Goal: Communication & Community: Participate in discussion

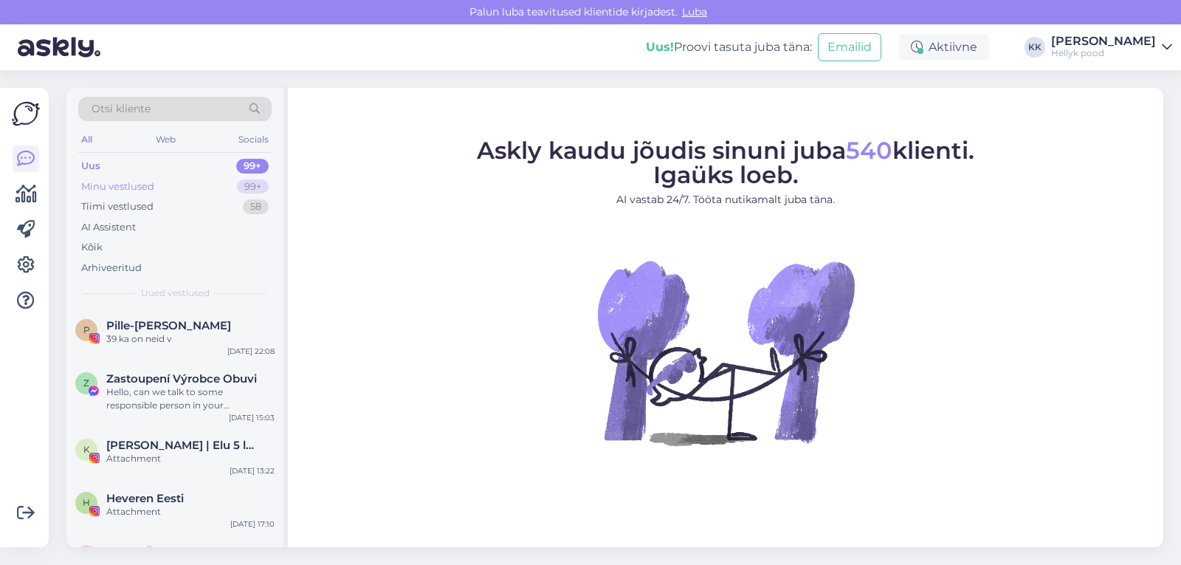
click at [108, 185] on div "Minu vestlused" at bounding box center [117, 186] width 73 height 15
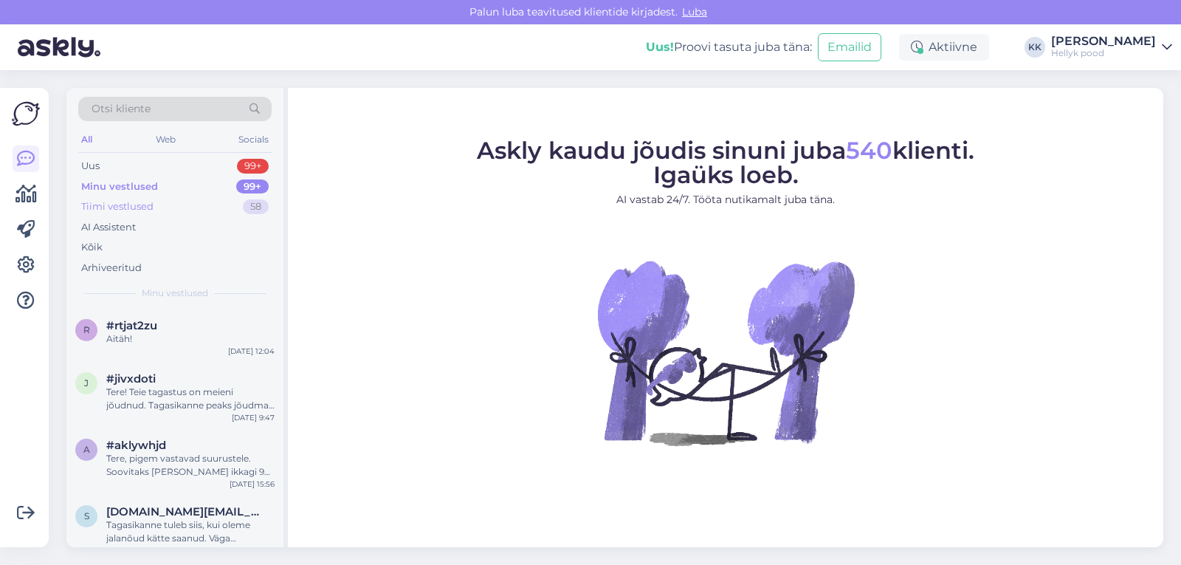
click at [117, 206] on div "Tiimi vestlused" at bounding box center [117, 206] width 72 height 15
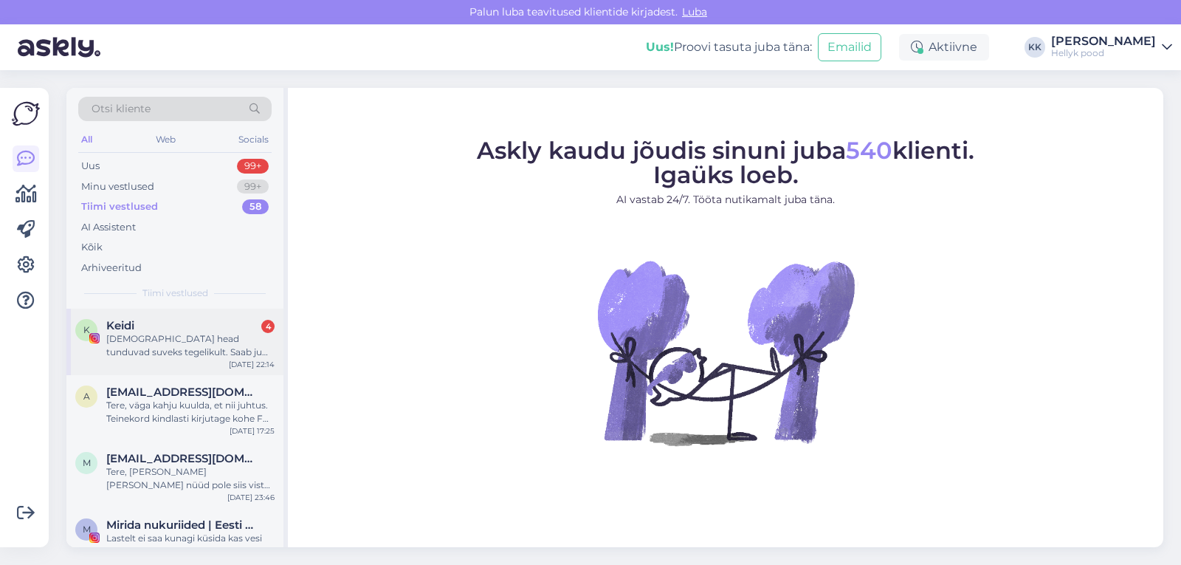
click at [165, 337] on div "Jumala head tunduvad suveks tegelikult. Saab ju igalpool kanda" at bounding box center [190, 345] width 168 height 27
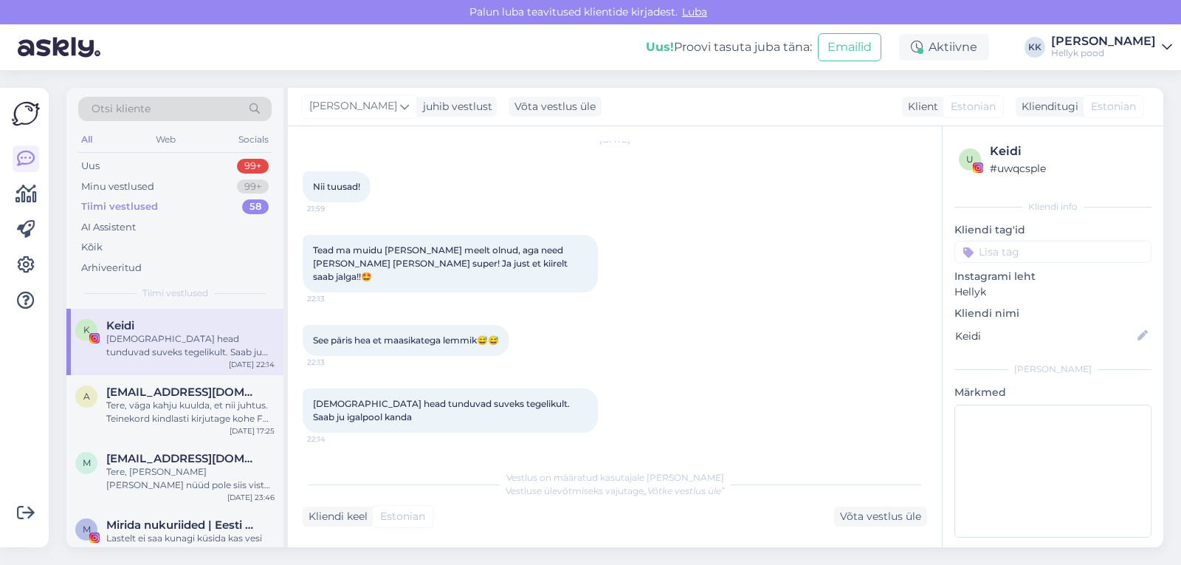
scroll to position [7818, 0]
click at [103, 179] on div "Minu vestlused" at bounding box center [117, 186] width 73 height 15
